Goal: Task Accomplishment & Management: Complete application form

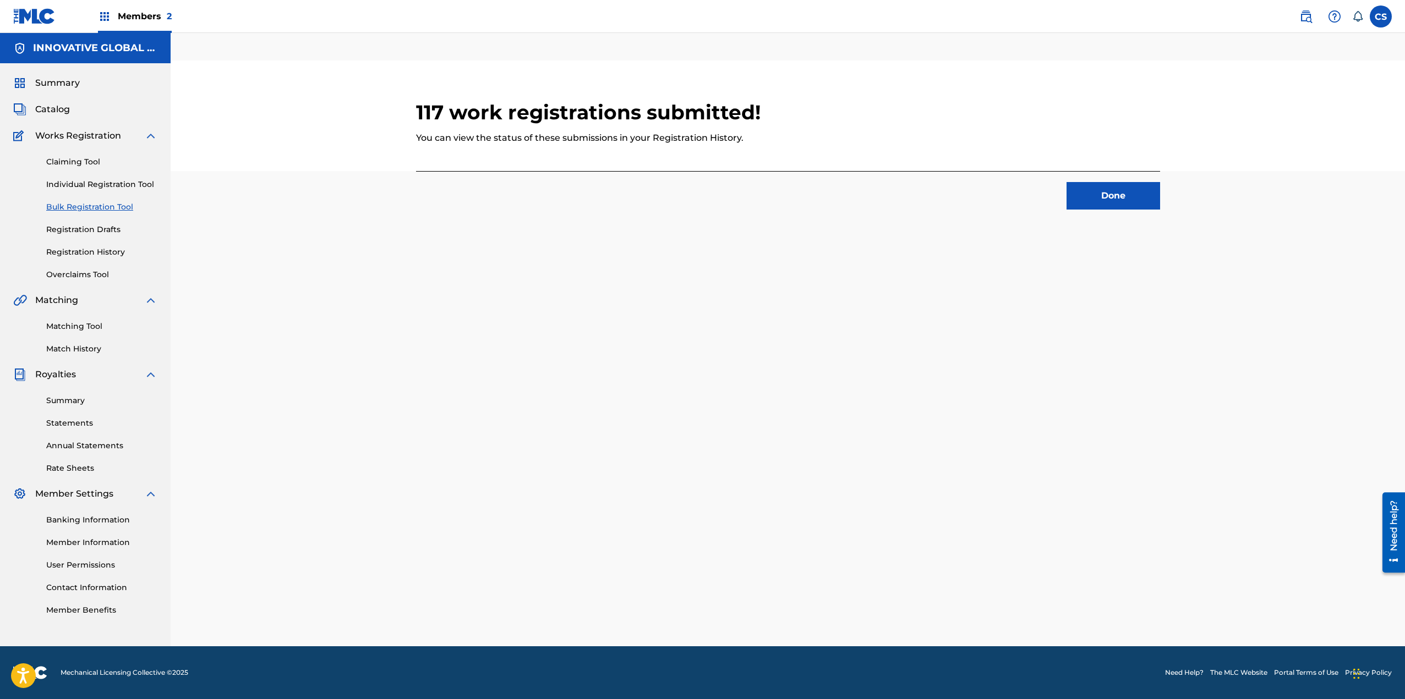
click at [1118, 200] on button "Done" at bounding box center [1113, 196] width 94 height 28
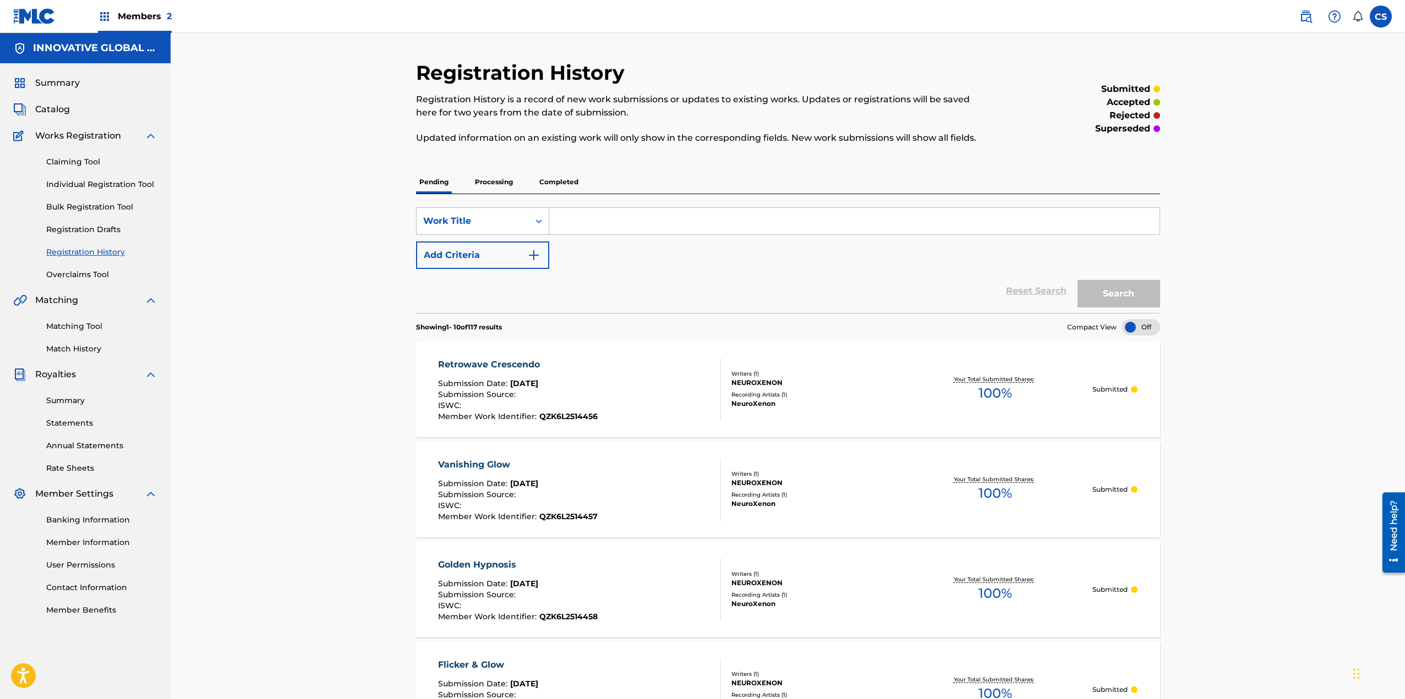
click at [1129, 327] on div at bounding box center [1140, 327] width 39 height 17
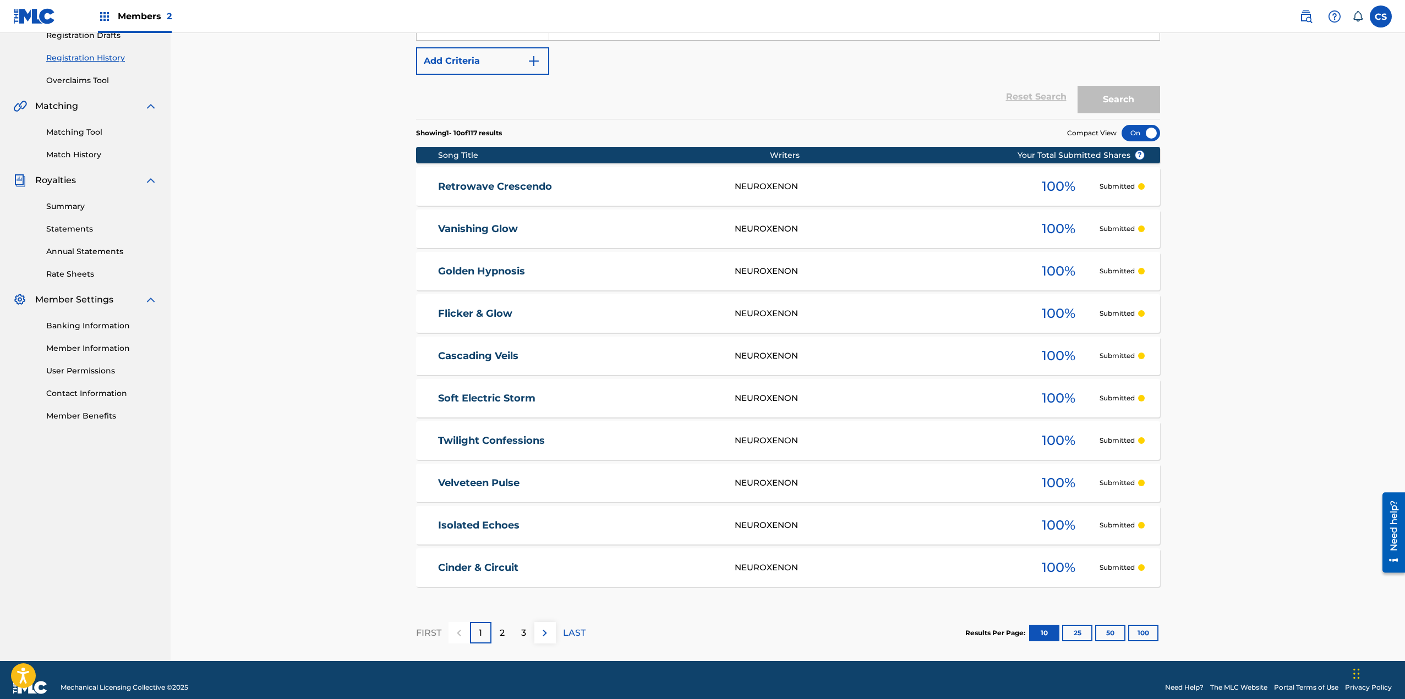
scroll to position [209, 0]
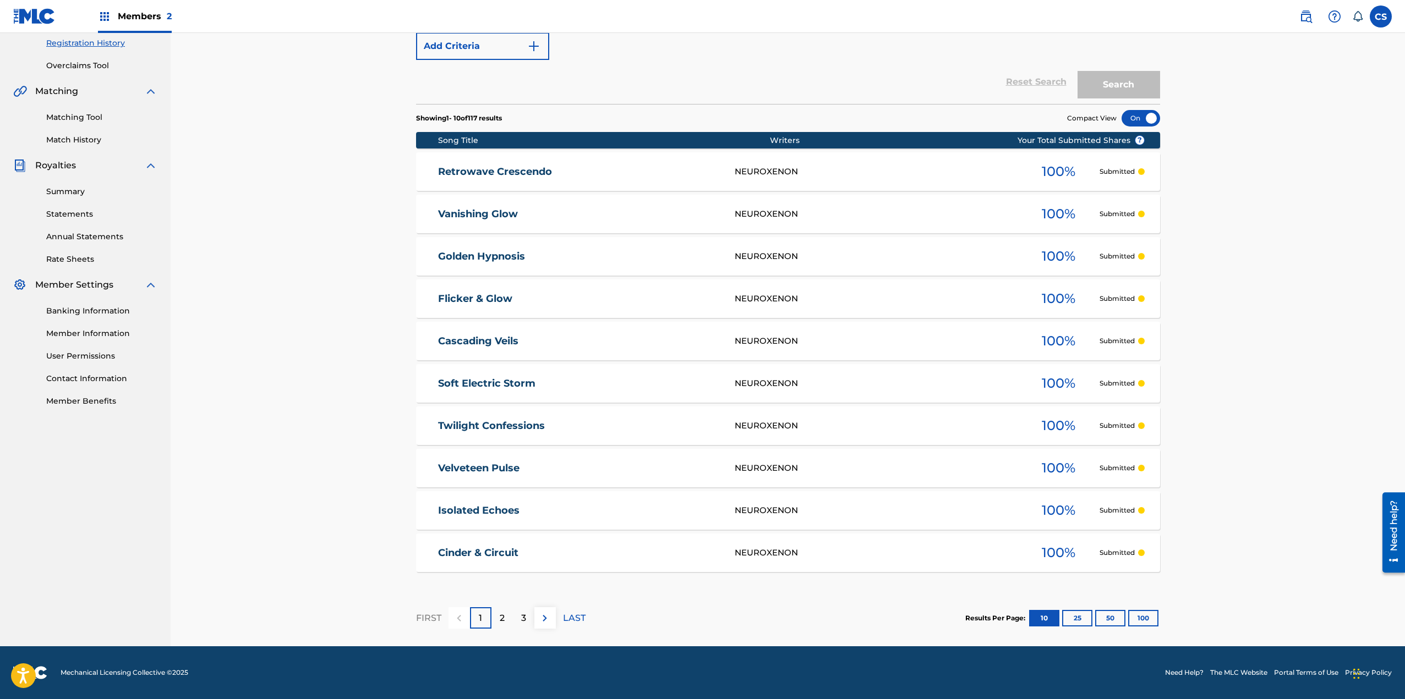
click at [1146, 615] on button "100" at bounding box center [1143, 618] width 30 height 17
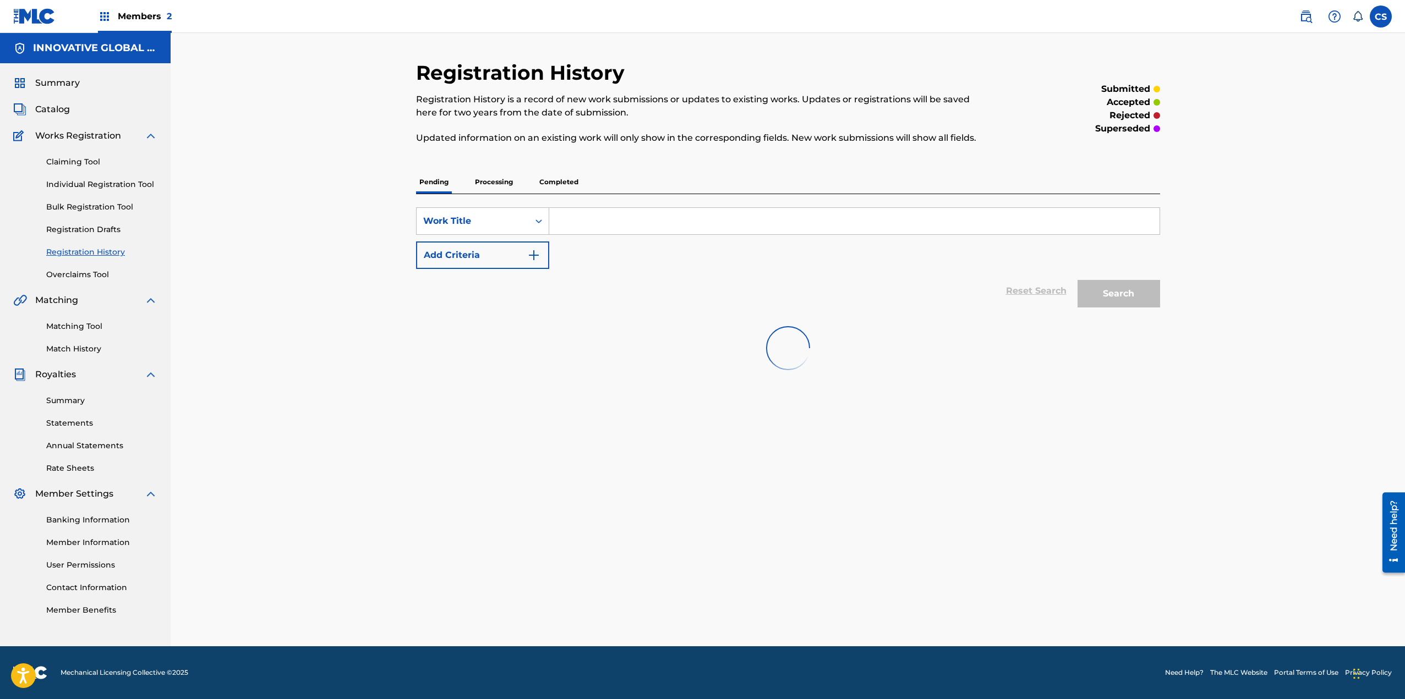
scroll to position [0, 0]
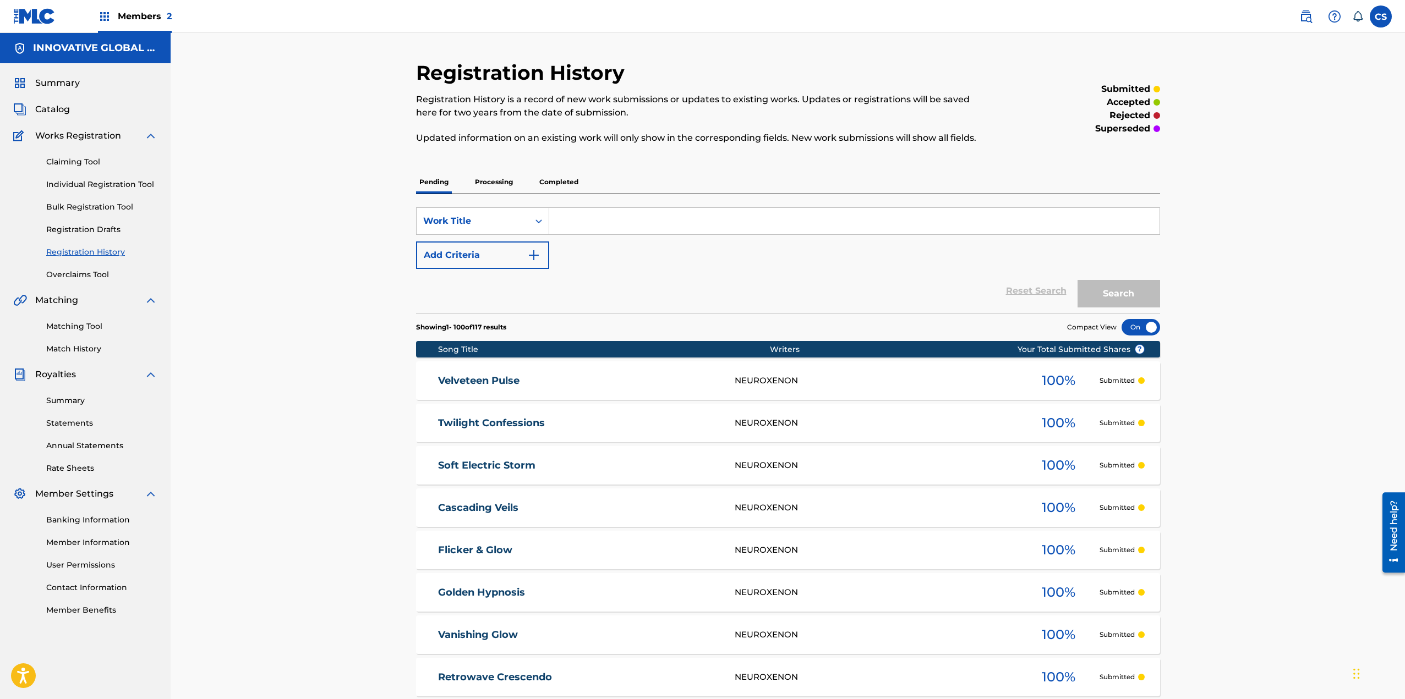
click at [542, 180] on p "Completed" at bounding box center [559, 182] width 46 height 23
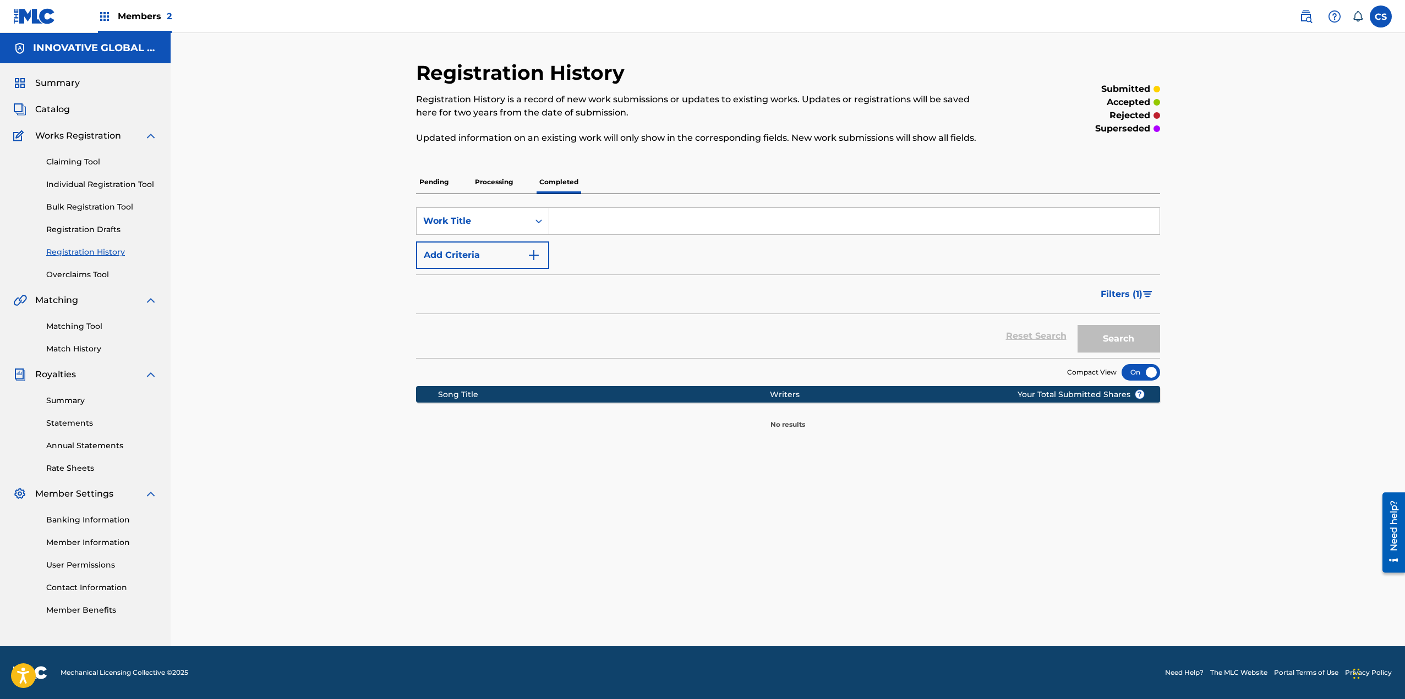
click at [504, 179] on p "Processing" at bounding box center [493, 182] width 45 height 23
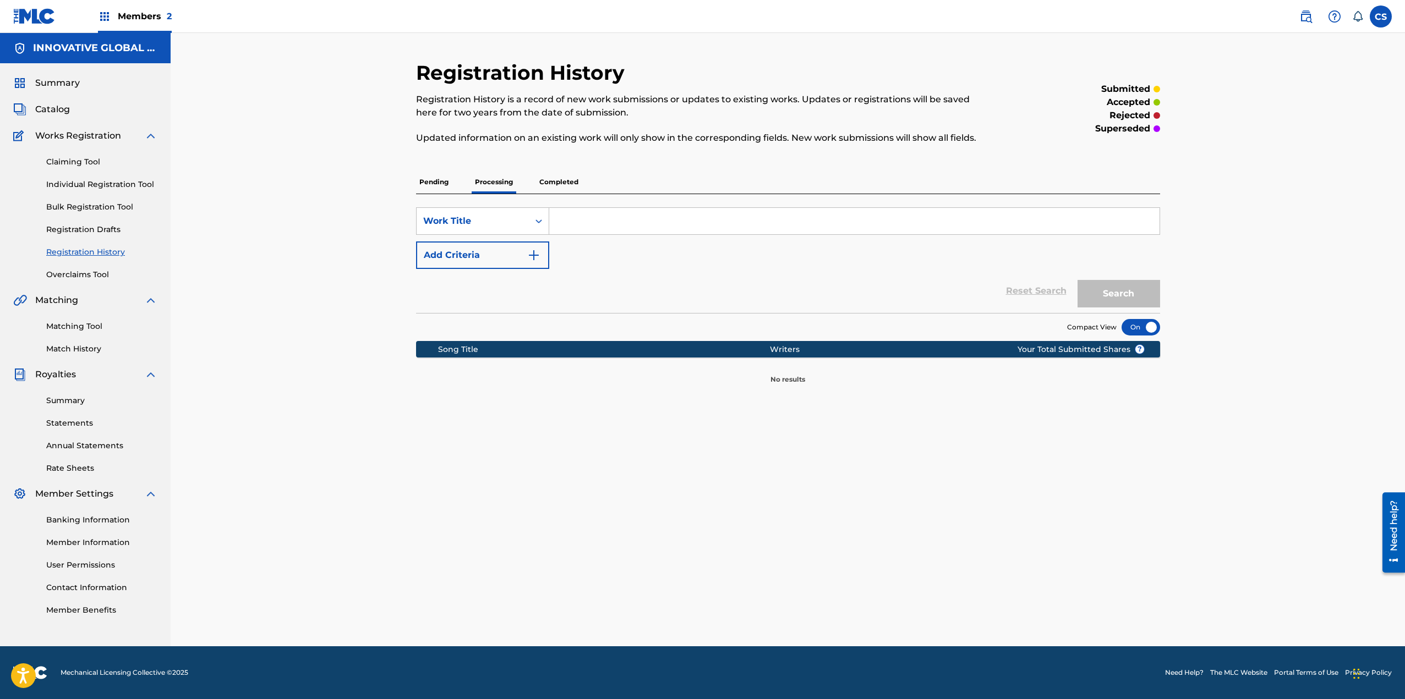
click at [426, 184] on p "Pending" at bounding box center [434, 182] width 36 height 23
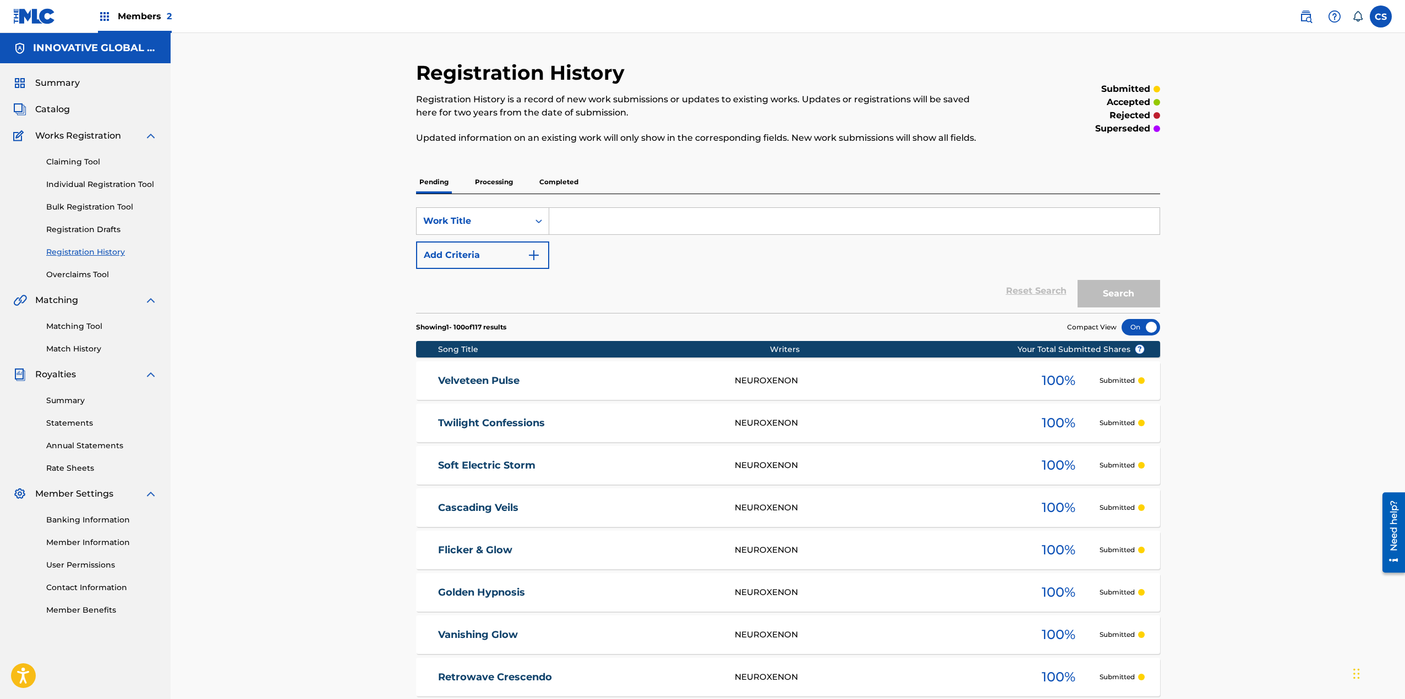
click at [77, 205] on link "Bulk Registration Tool" at bounding box center [101, 207] width 111 height 12
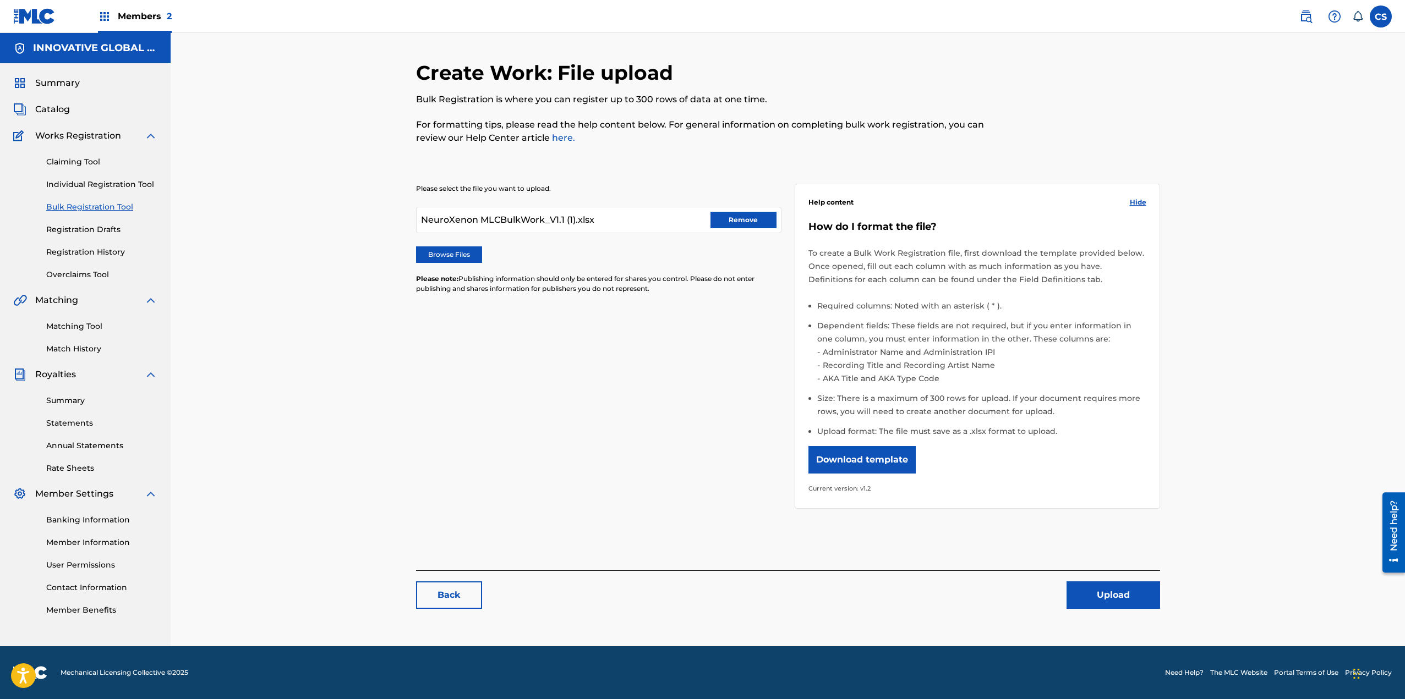
click at [441, 256] on label "Browse Files" at bounding box center [449, 254] width 66 height 17
click at [0, 0] on input "Browse Files" at bounding box center [0, 0] width 0 height 0
click at [1109, 591] on button "Upload" at bounding box center [1113, 595] width 94 height 28
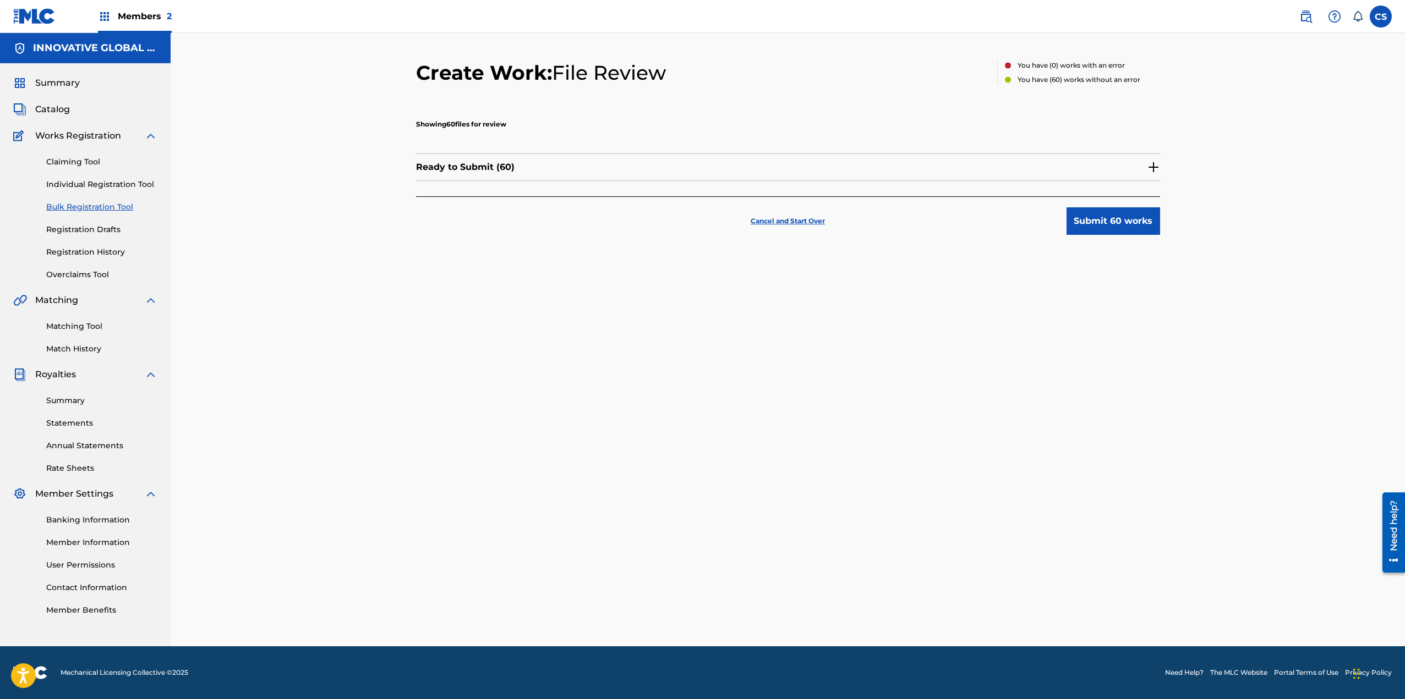
click at [1110, 221] on button "Submit 60 works" at bounding box center [1113, 221] width 94 height 28
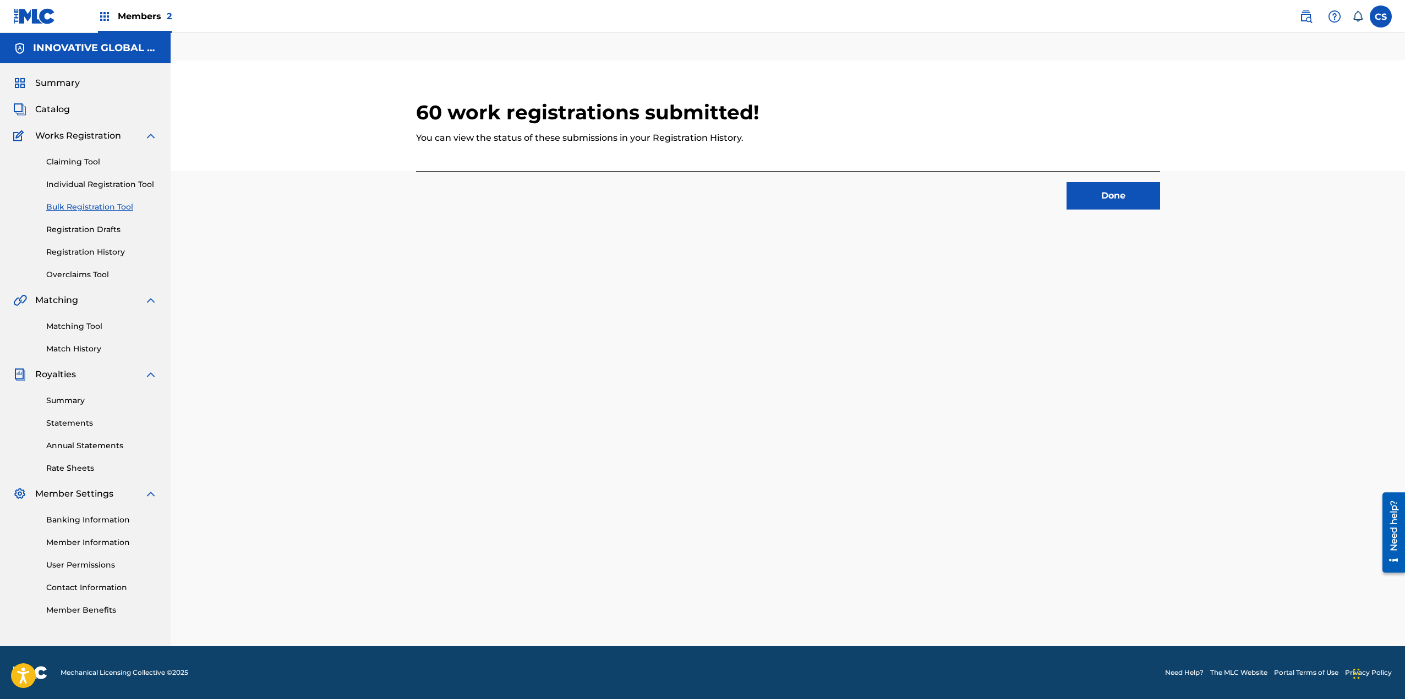
click at [99, 250] on link "Registration History" at bounding box center [101, 252] width 111 height 12
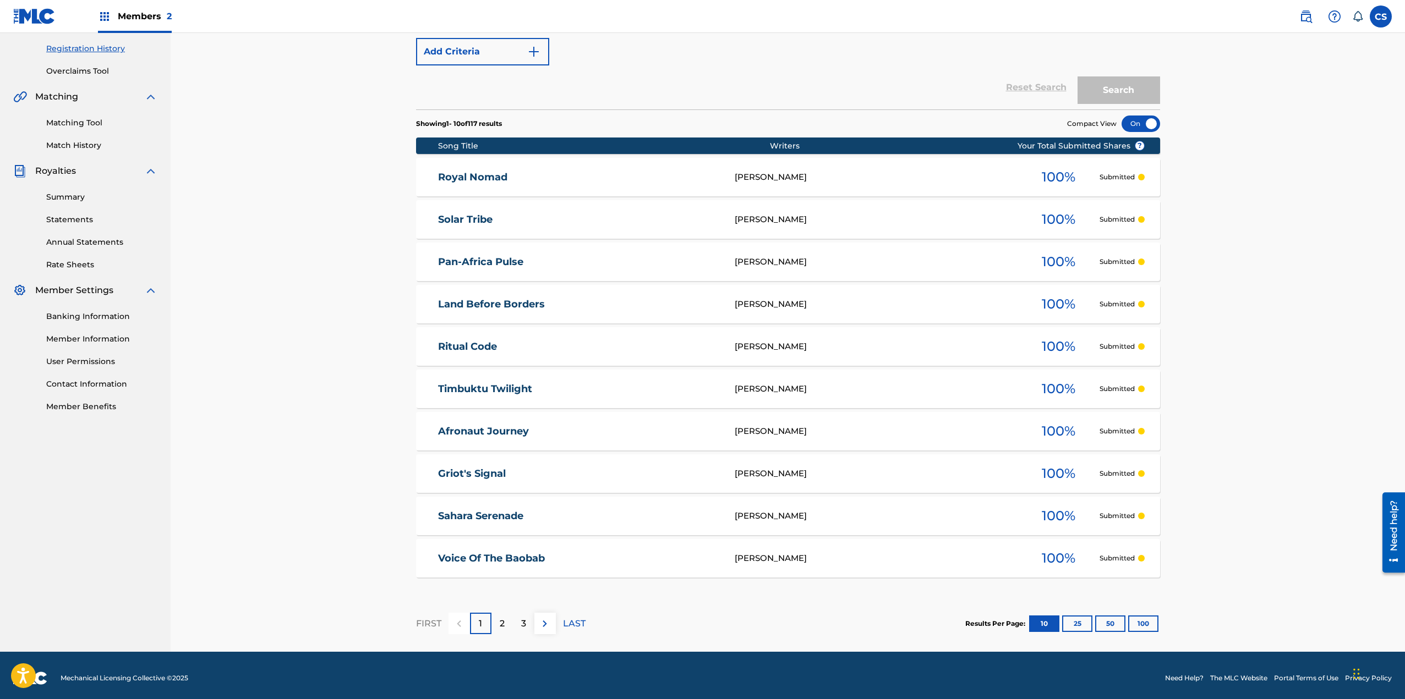
scroll to position [209, 0]
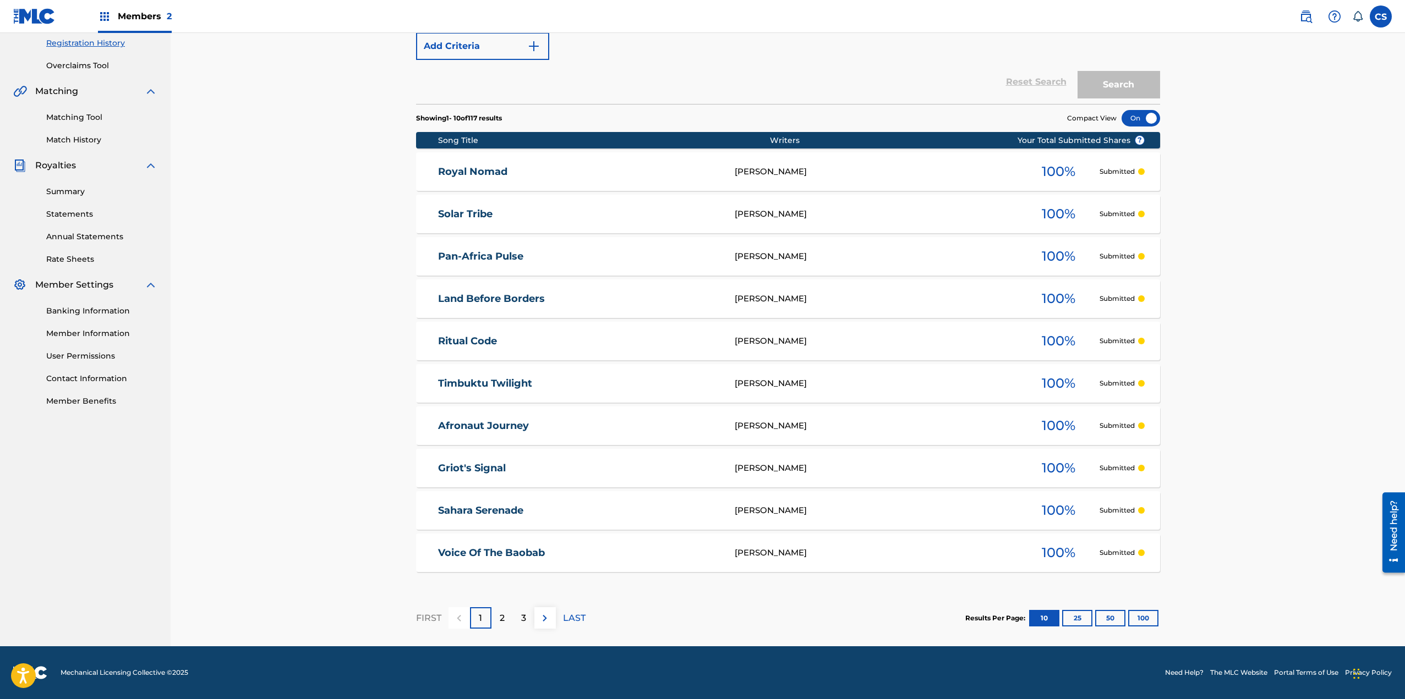
click at [1114, 620] on button "50" at bounding box center [1110, 618] width 30 height 17
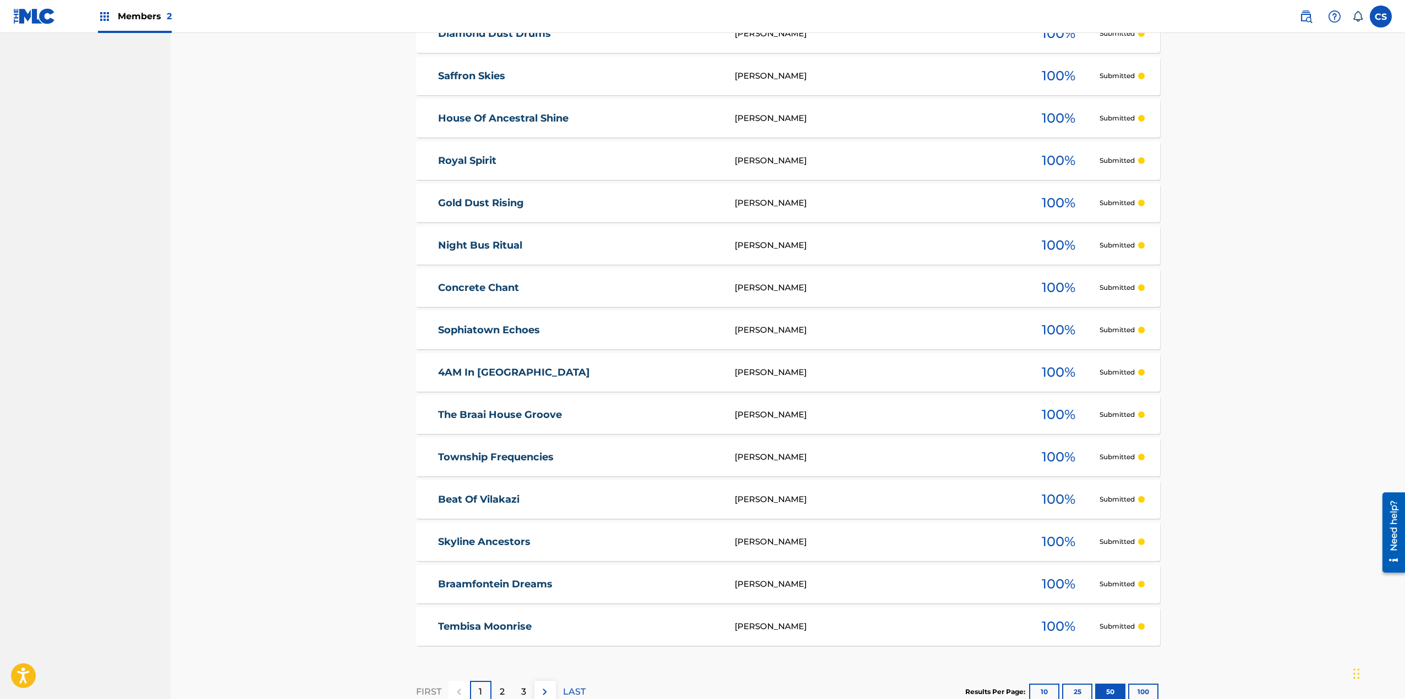
scroll to position [1870, 0]
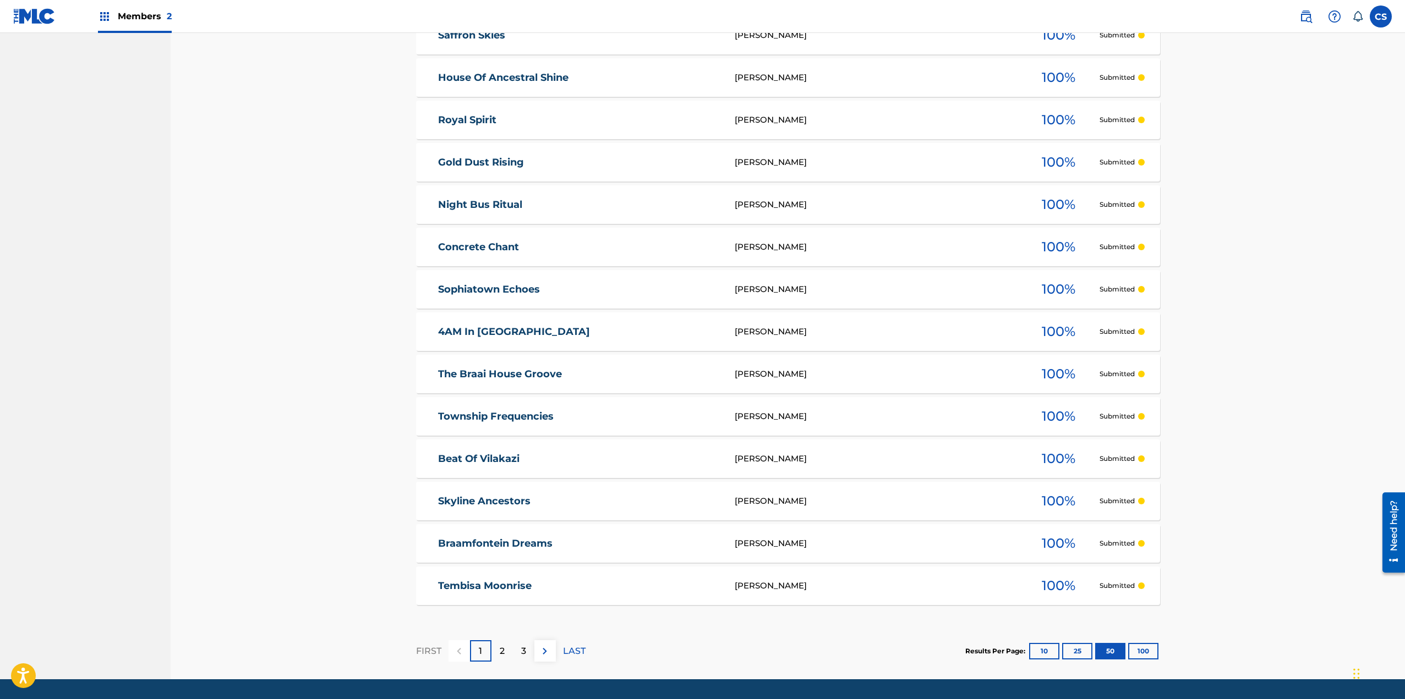
click at [524, 648] on p "3" at bounding box center [523, 651] width 5 height 13
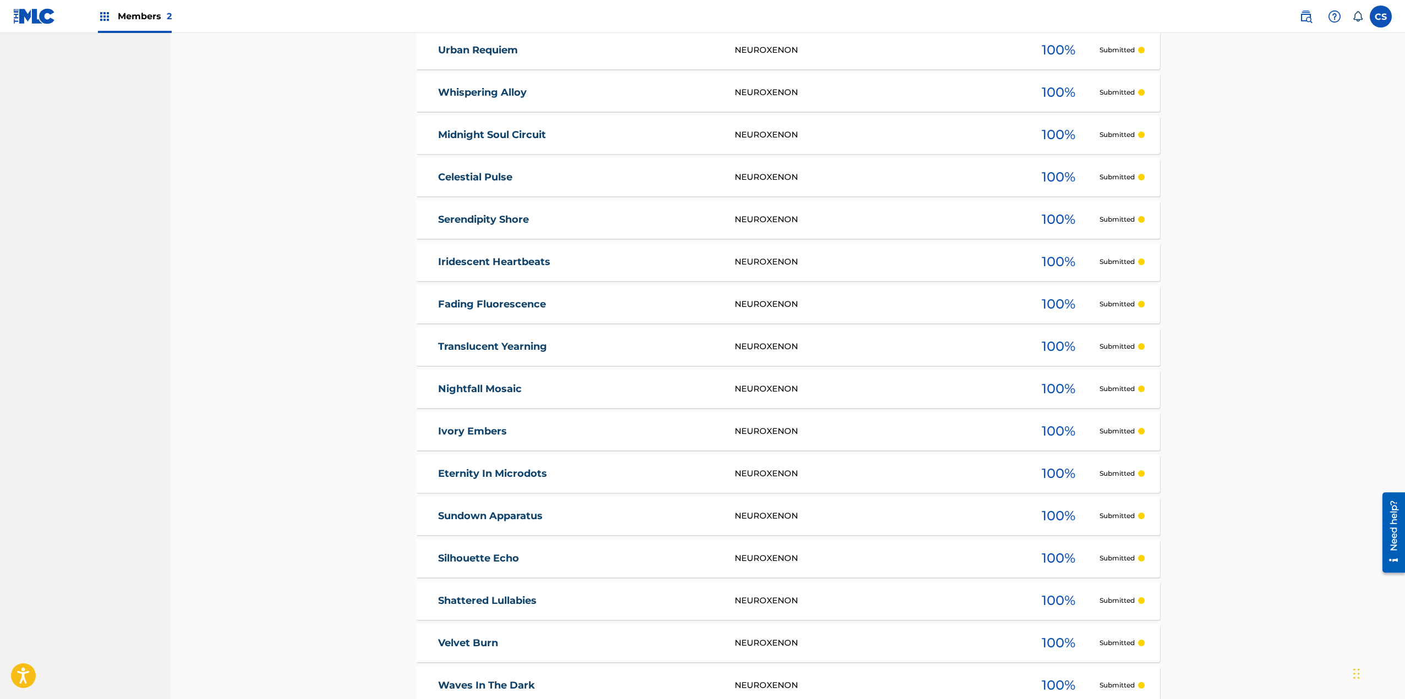
scroll to position [1485, 0]
